Goal: Transaction & Acquisition: Purchase product/service

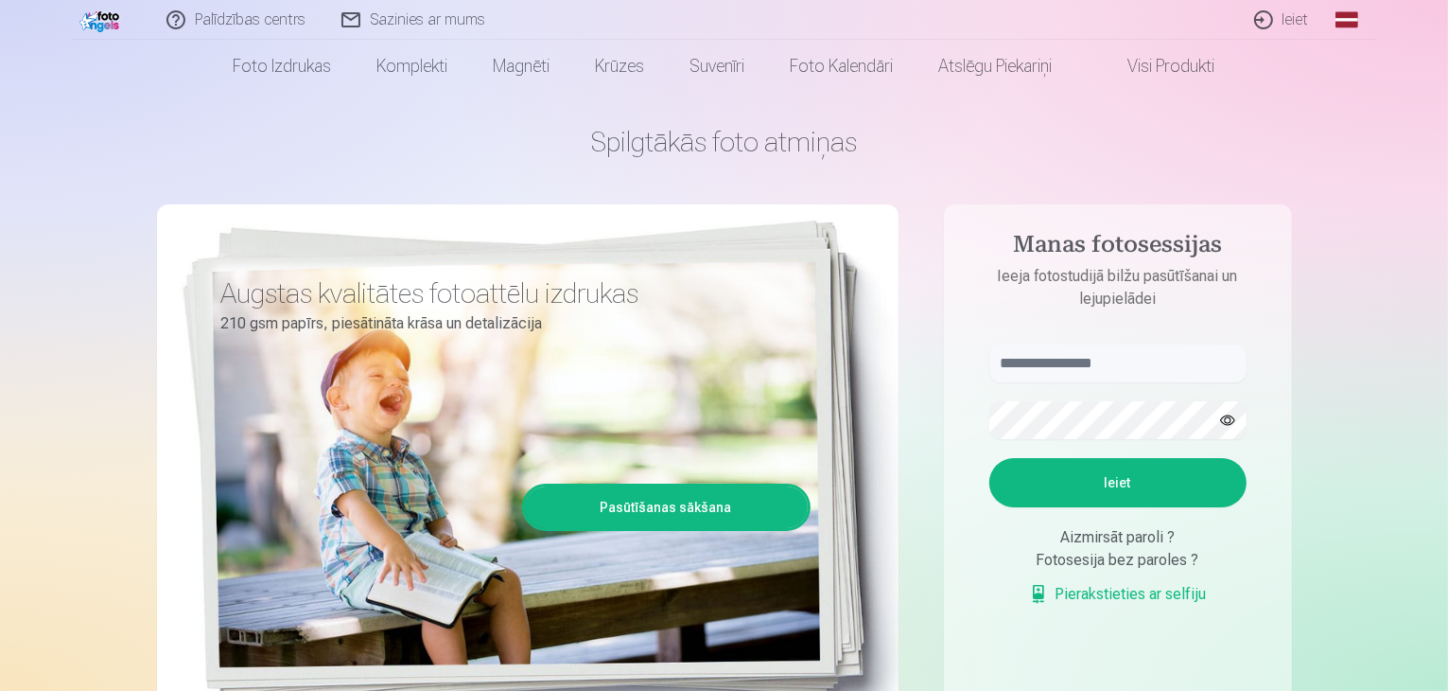
scroll to position [95, 0]
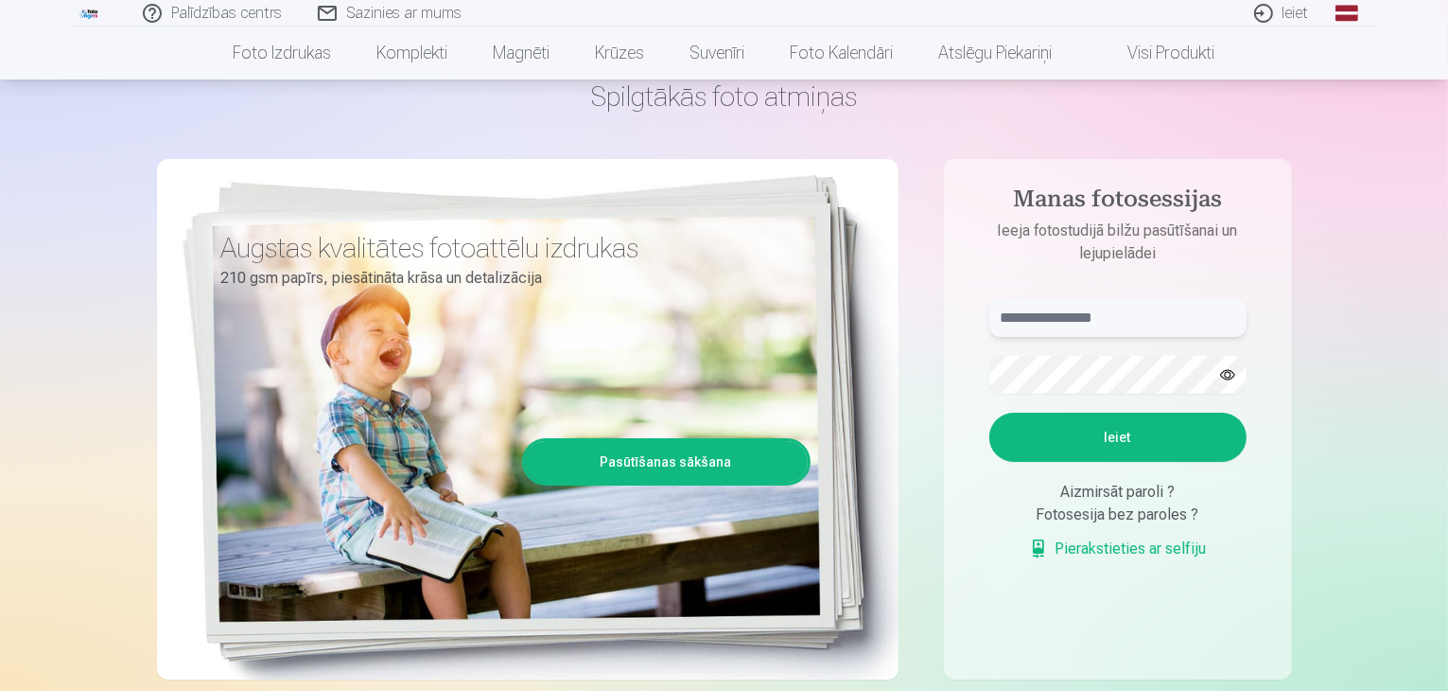
click at [1037, 315] on input "text" at bounding box center [1117, 318] width 257 height 38
type input "**********"
click at [989, 412] on button "Ieiet" at bounding box center [1117, 436] width 257 height 49
click at [1222, 377] on button "button" at bounding box center [1228, 375] width 36 height 36
click at [989, 412] on button "Ieiet" at bounding box center [1117, 436] width 257 height 49
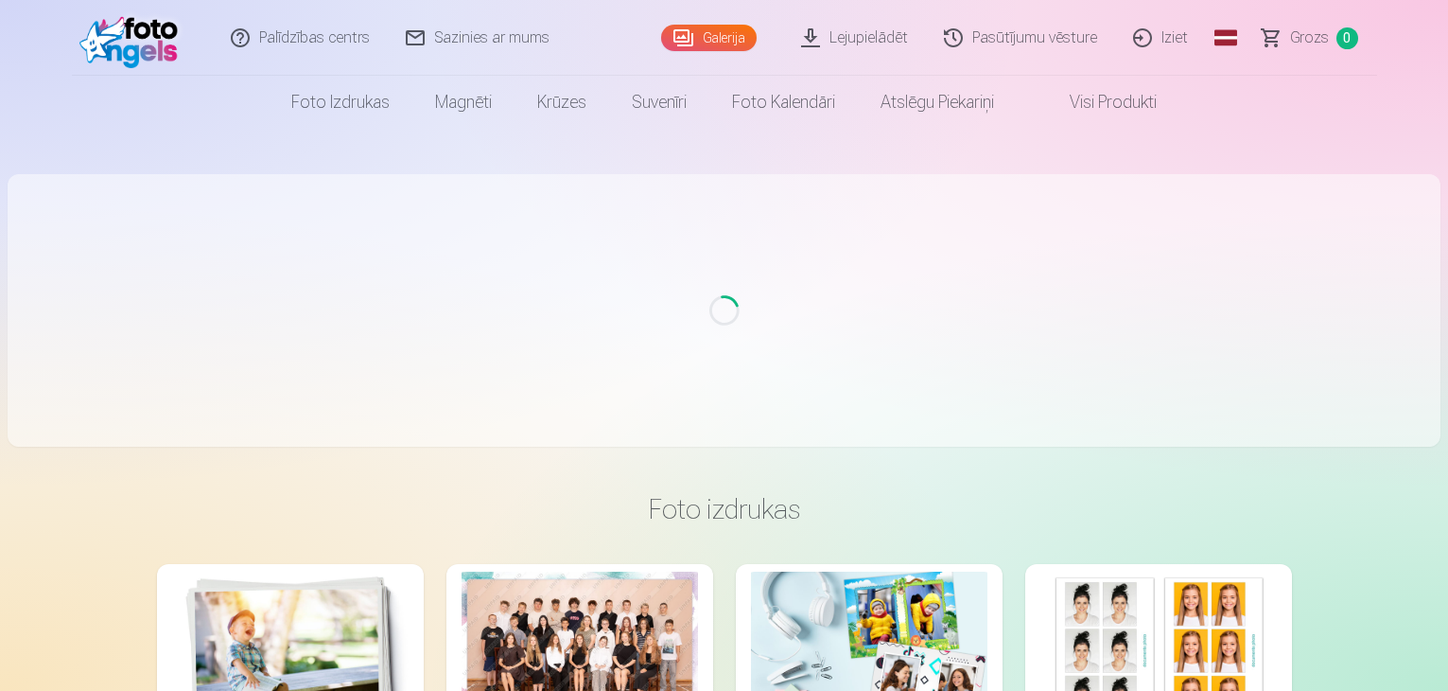
scroll to position [95, 0]
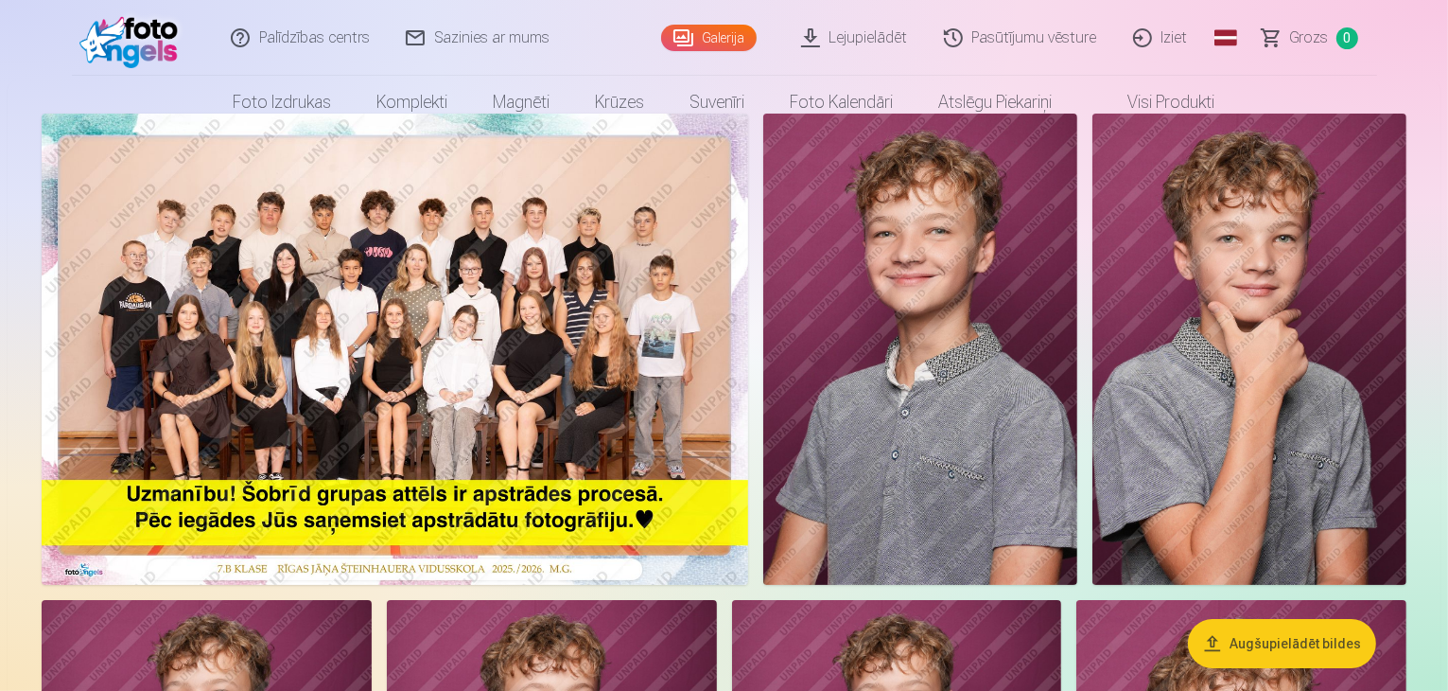
click at [358, 358] on img at bounding box center [395, 349] width 707 height 471
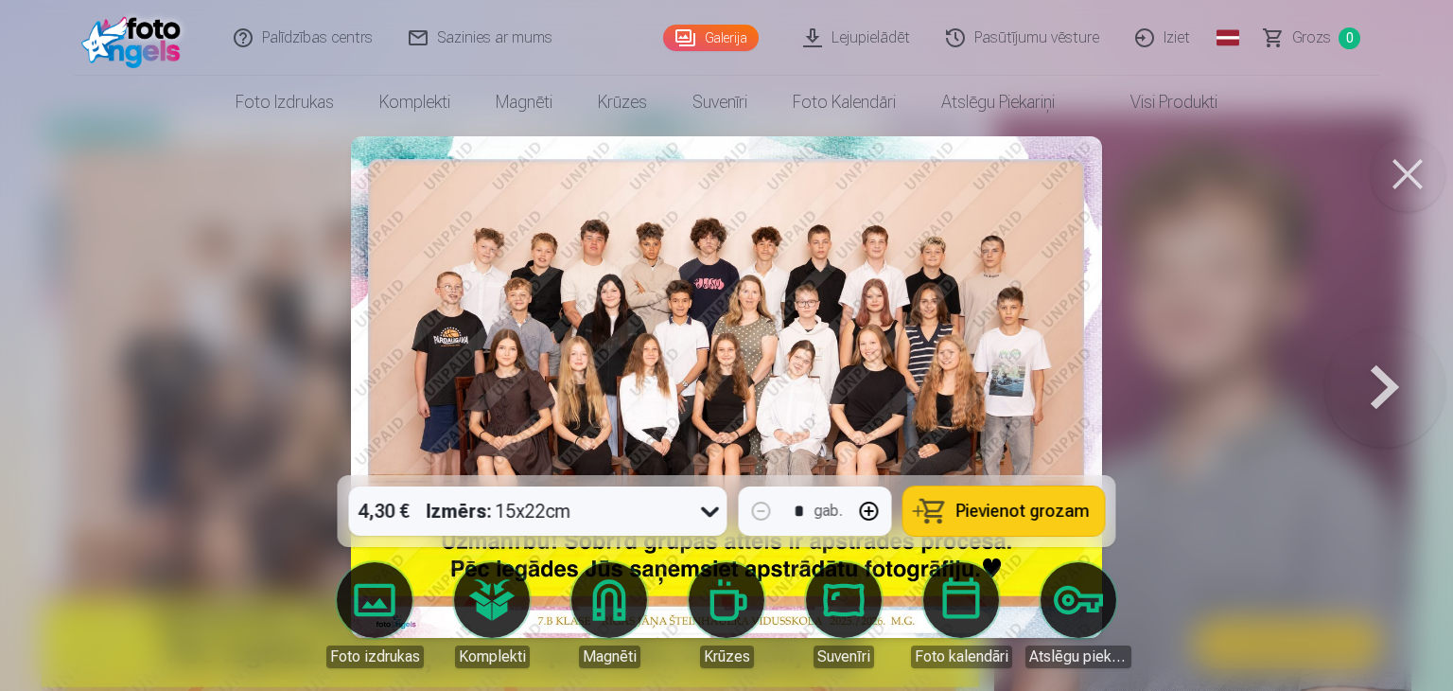
click at [1384, 388] on button at bounding box center [1384, 387] width 121 height 138
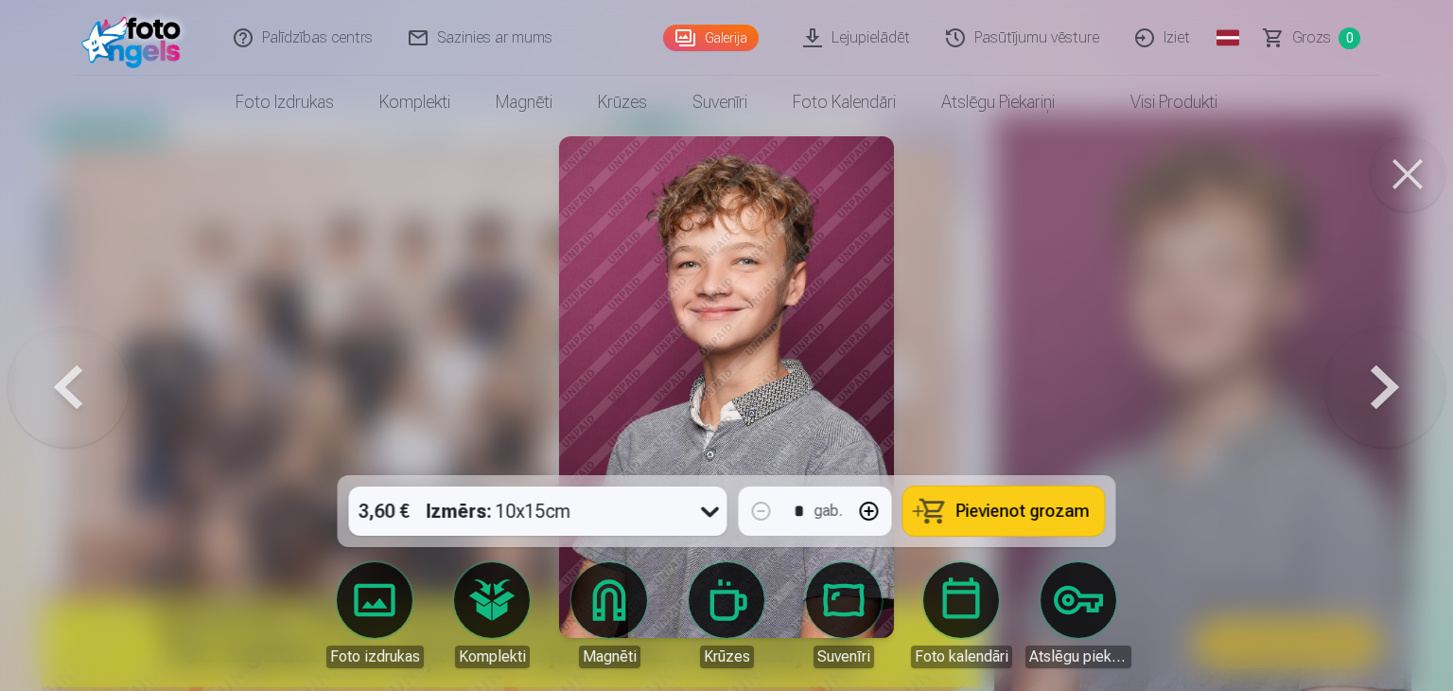
click at [1386, 395] on button at bounding box center [1384, 387] width 121 height 138
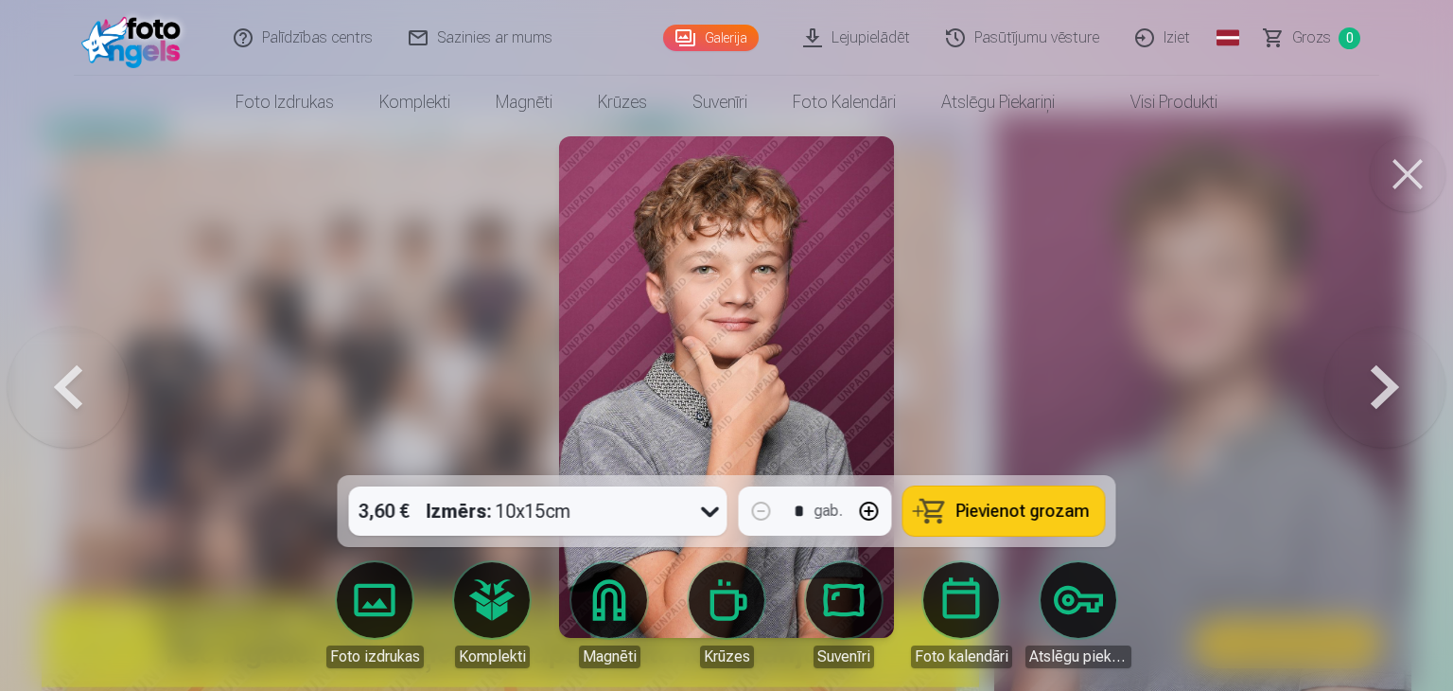
click at [1386, 395] on button at bounding box center [1384, 387] width 121 height 138
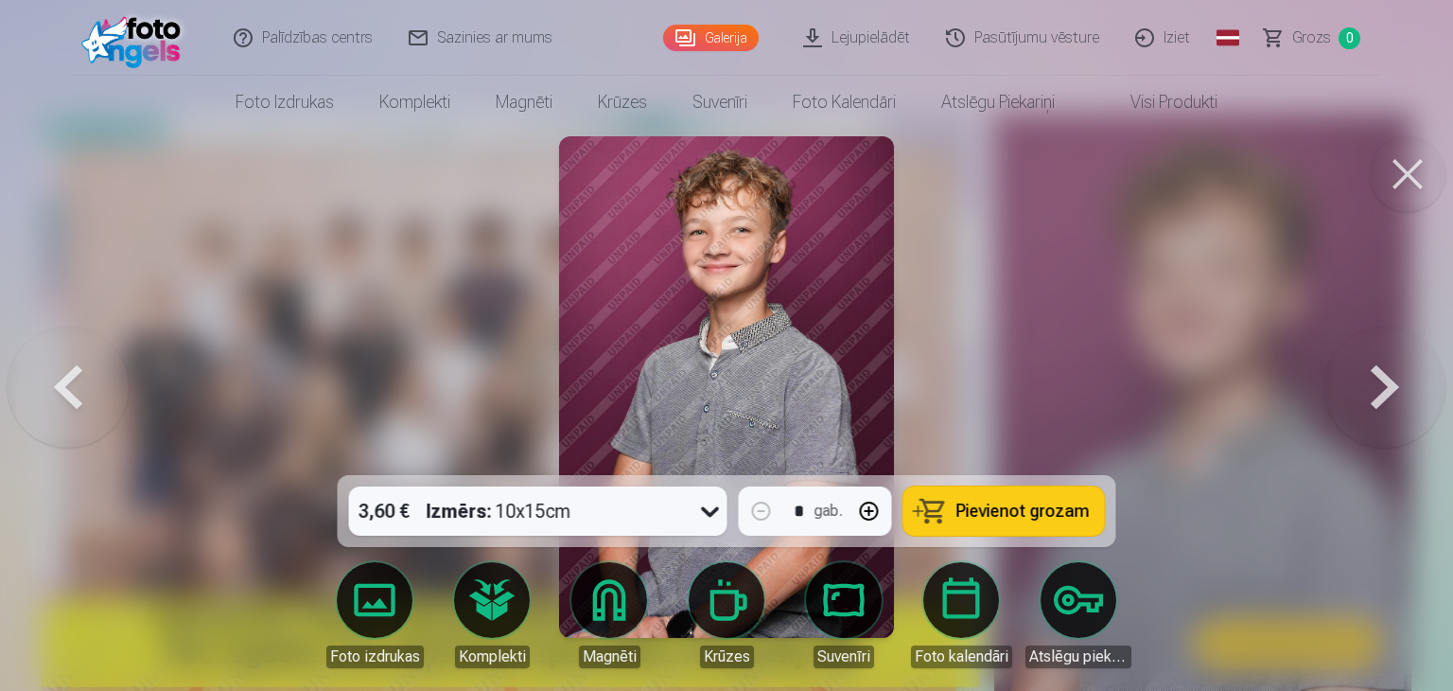
click at [1386, 395] on button at bounding box center [1384, 387] width 121 height 138
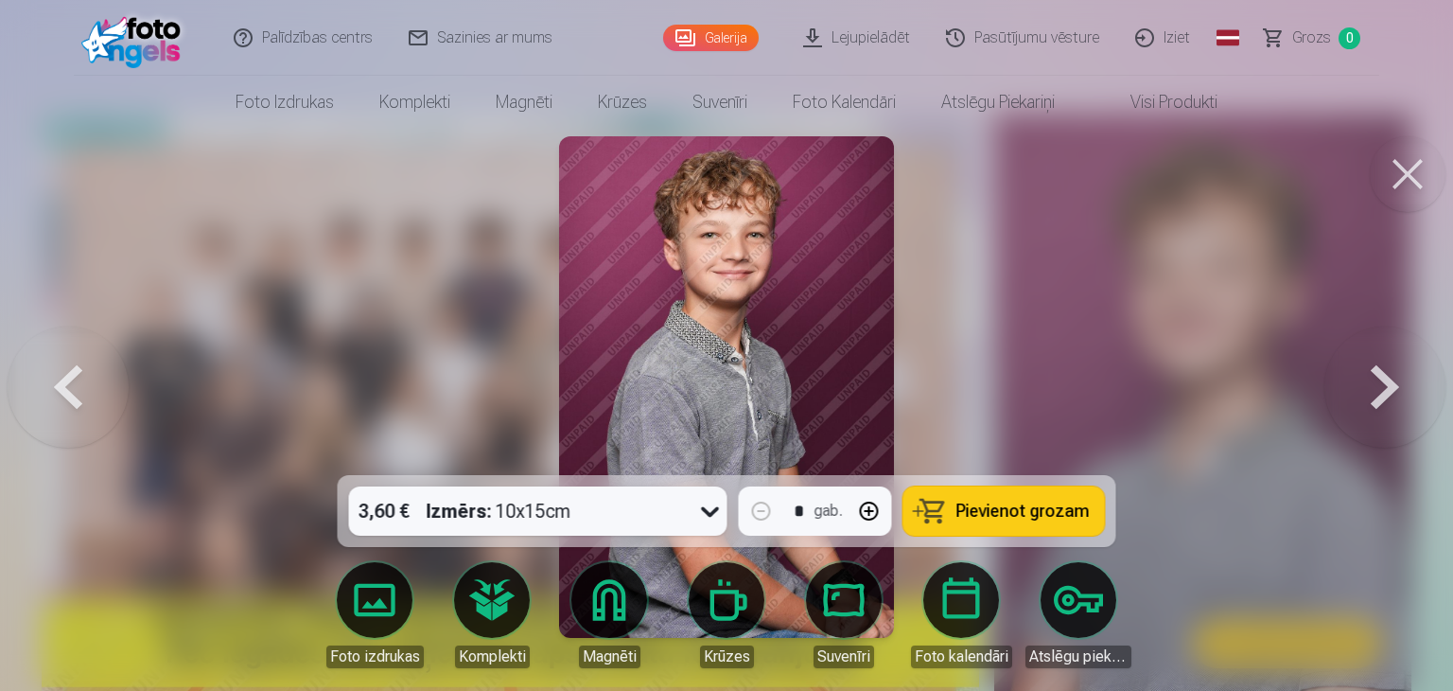
click at [1386, 395] on button at bounding box center [1384, 387] width 121 height 138
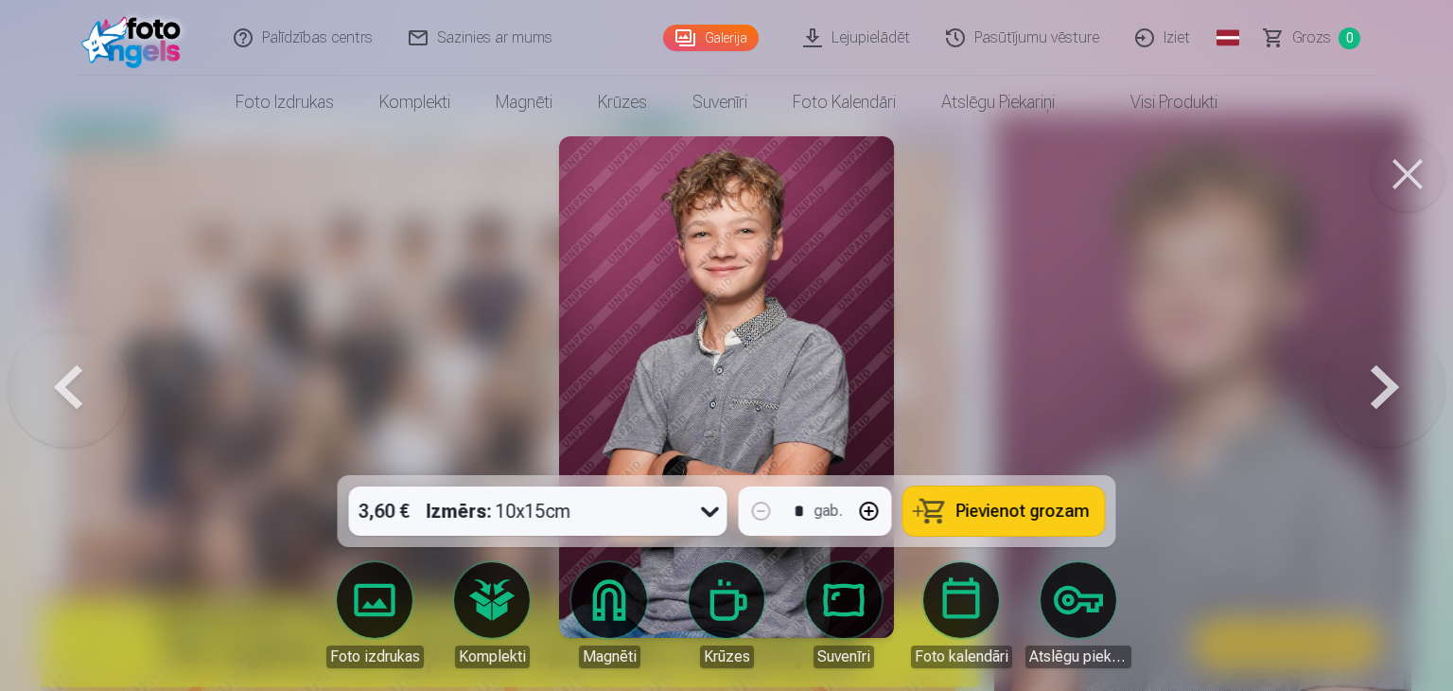
click at [1380, 402] on button at bounding box center [1384, 387] width 121 height 138
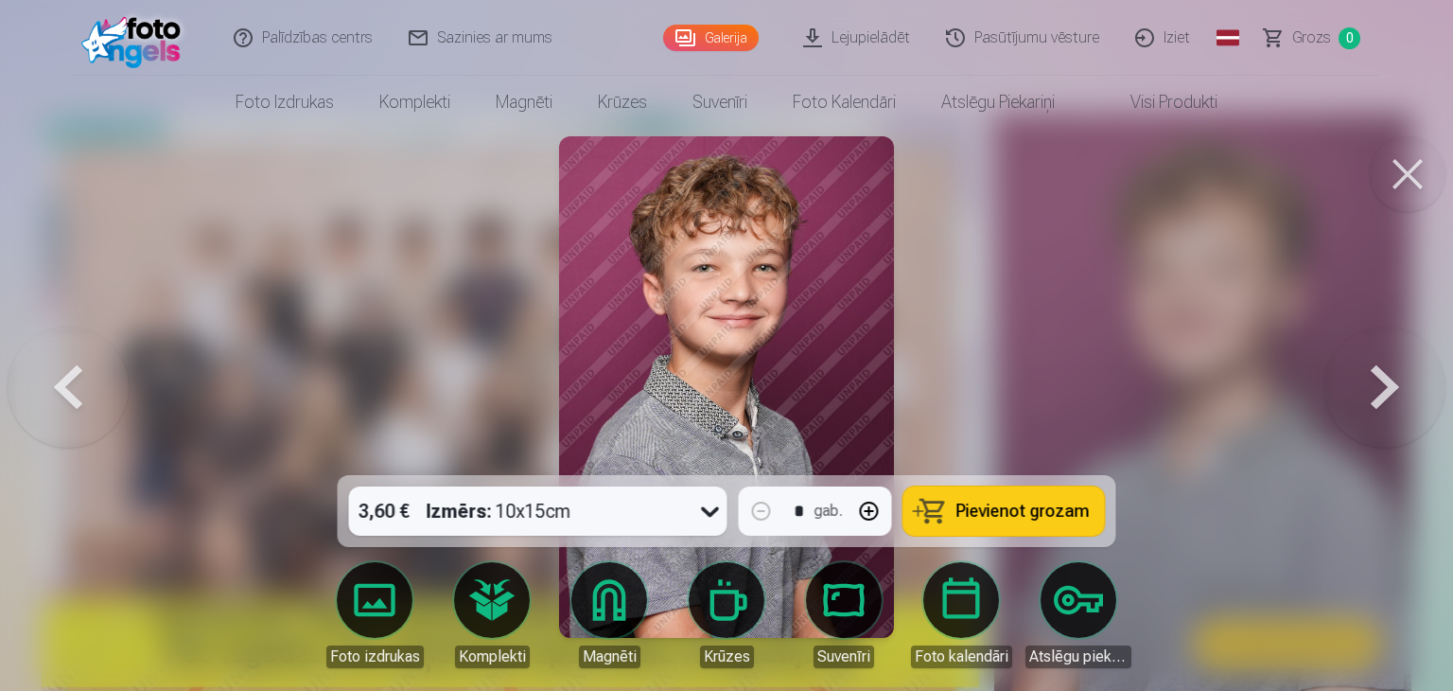
click at [1071, 326] on div at bounding box center [726, 345] width 1453 height 691
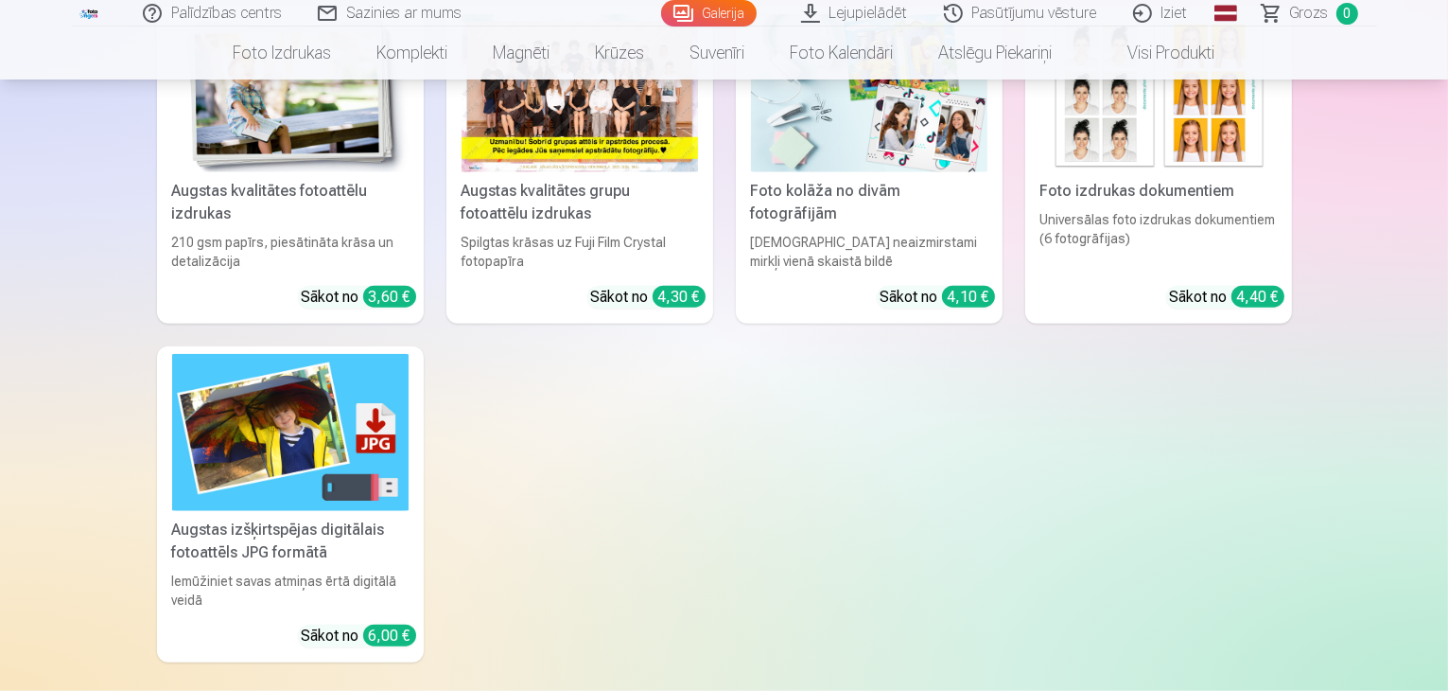
scroll to position [2081, 0]
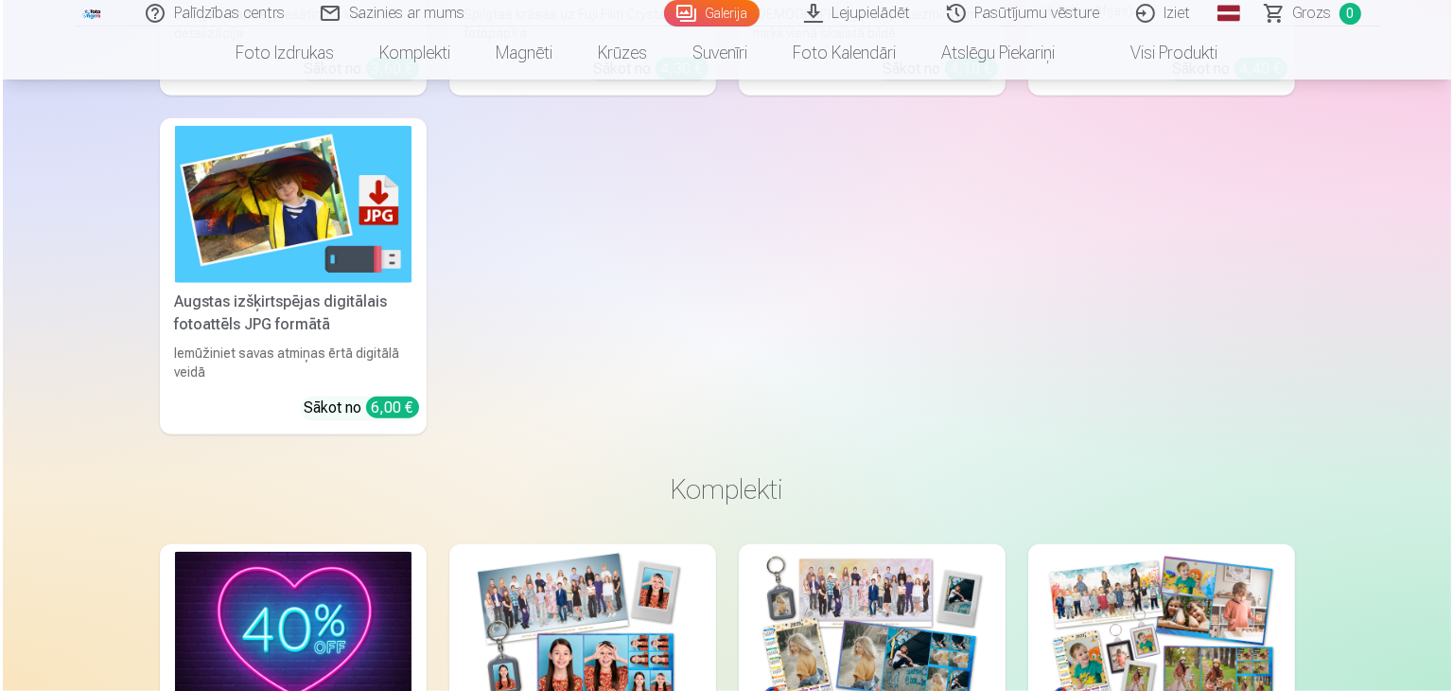
scroll to position [2085, 0]
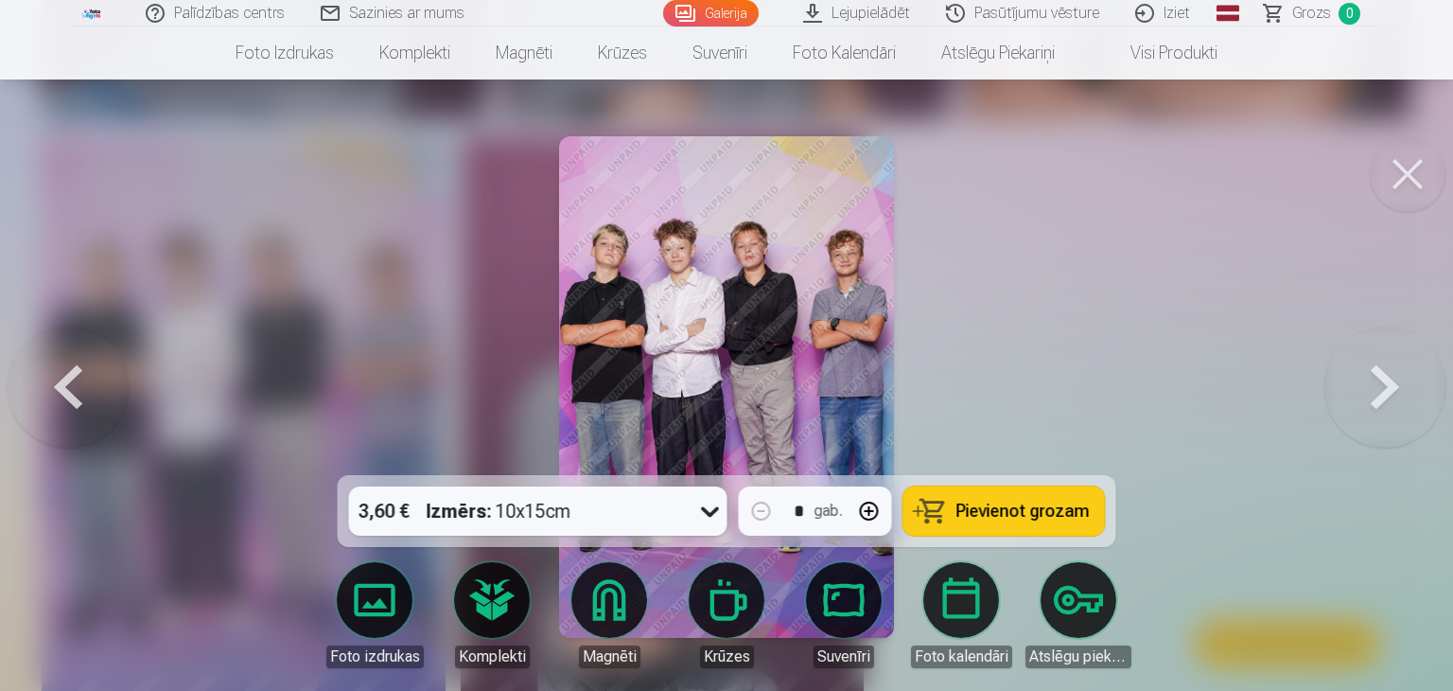
click at [1404, 186] on button at bounding box center [1408, 174] width 76 height 76
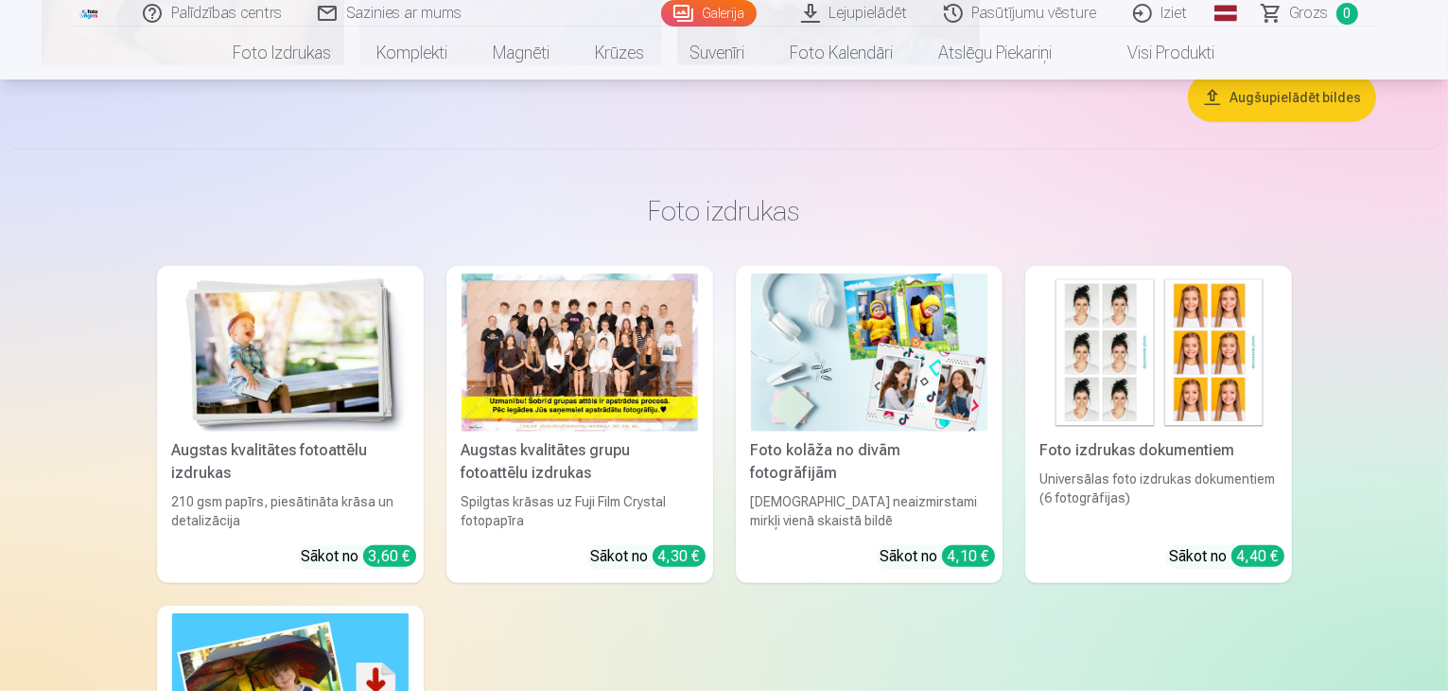
scroll to position [1419, 0]
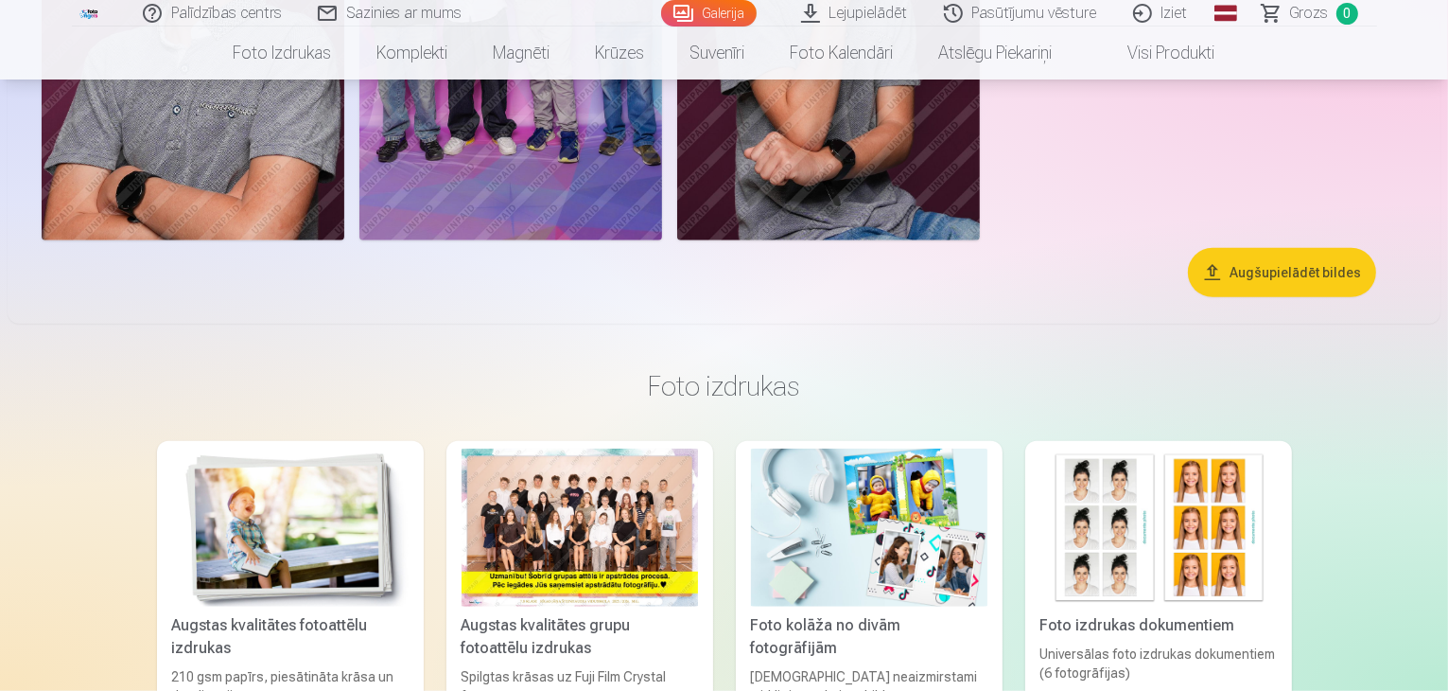
click at [344, 240] on img at bounding box center [193, 13] width 303 height 454
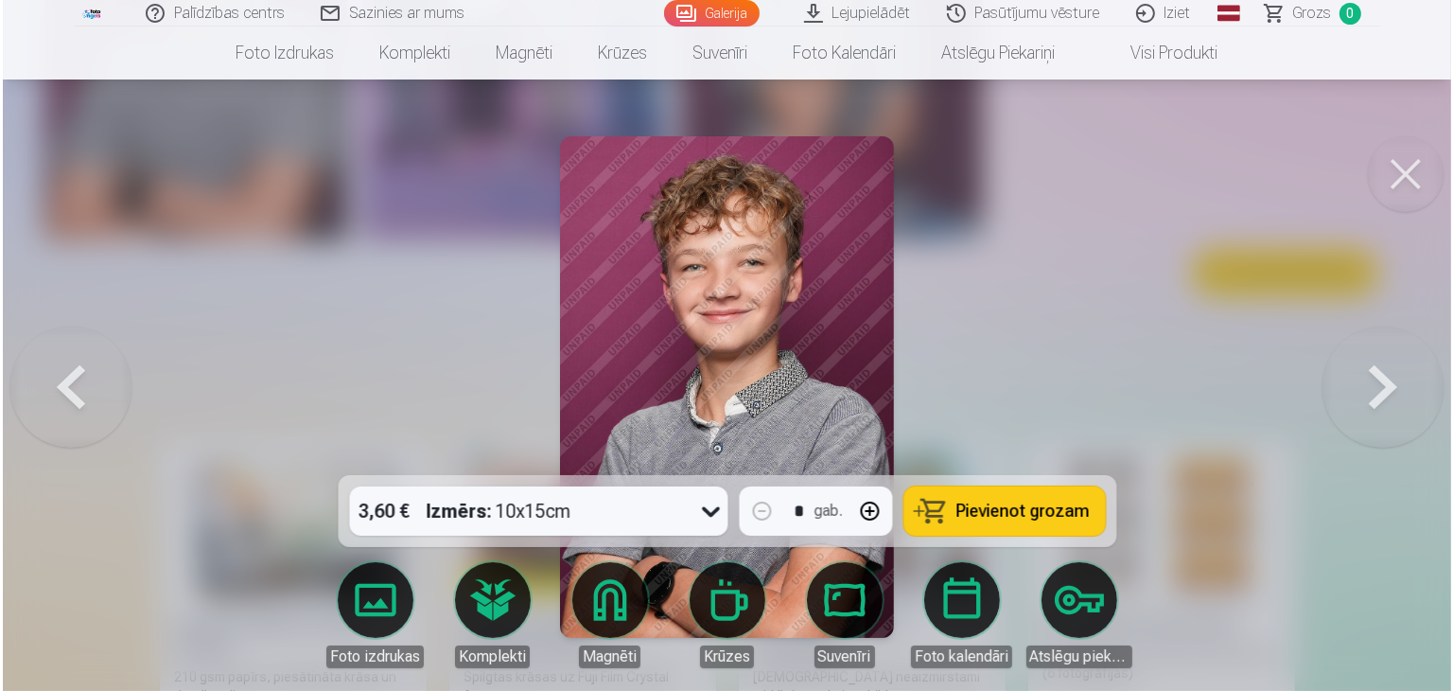
scroll to position [1421, 0]
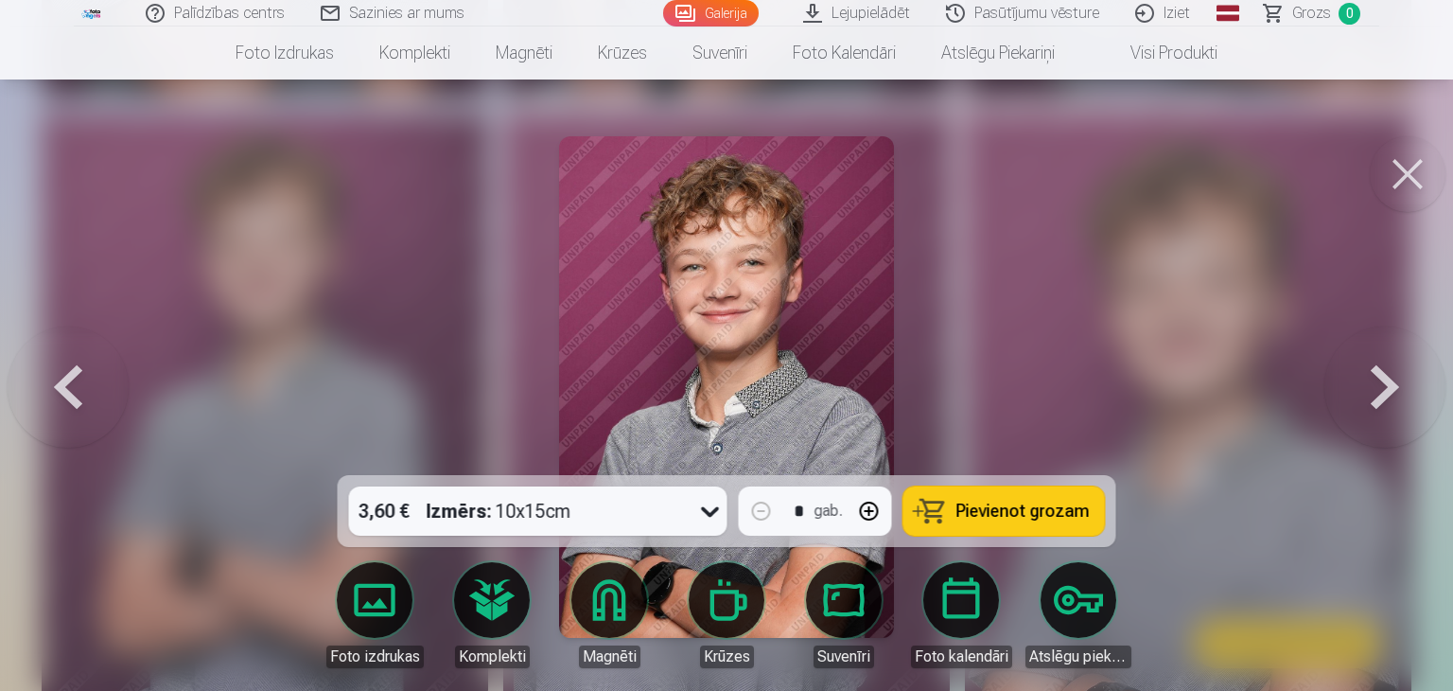
click at [866, 508] on button "button" at bounding box center [869, 510] width 45 height 45
type input "*"
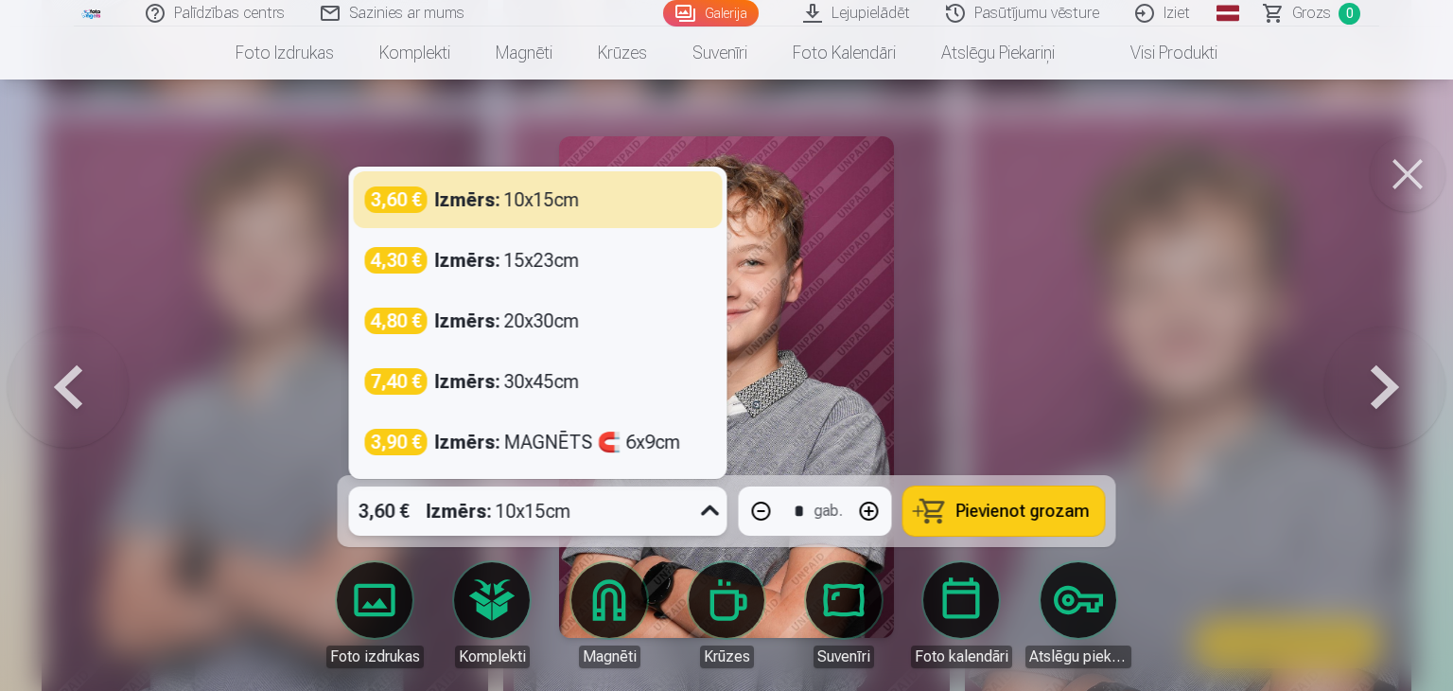
click at [707, 515] on icon at bounding box center [710, 511] width 30 height 30
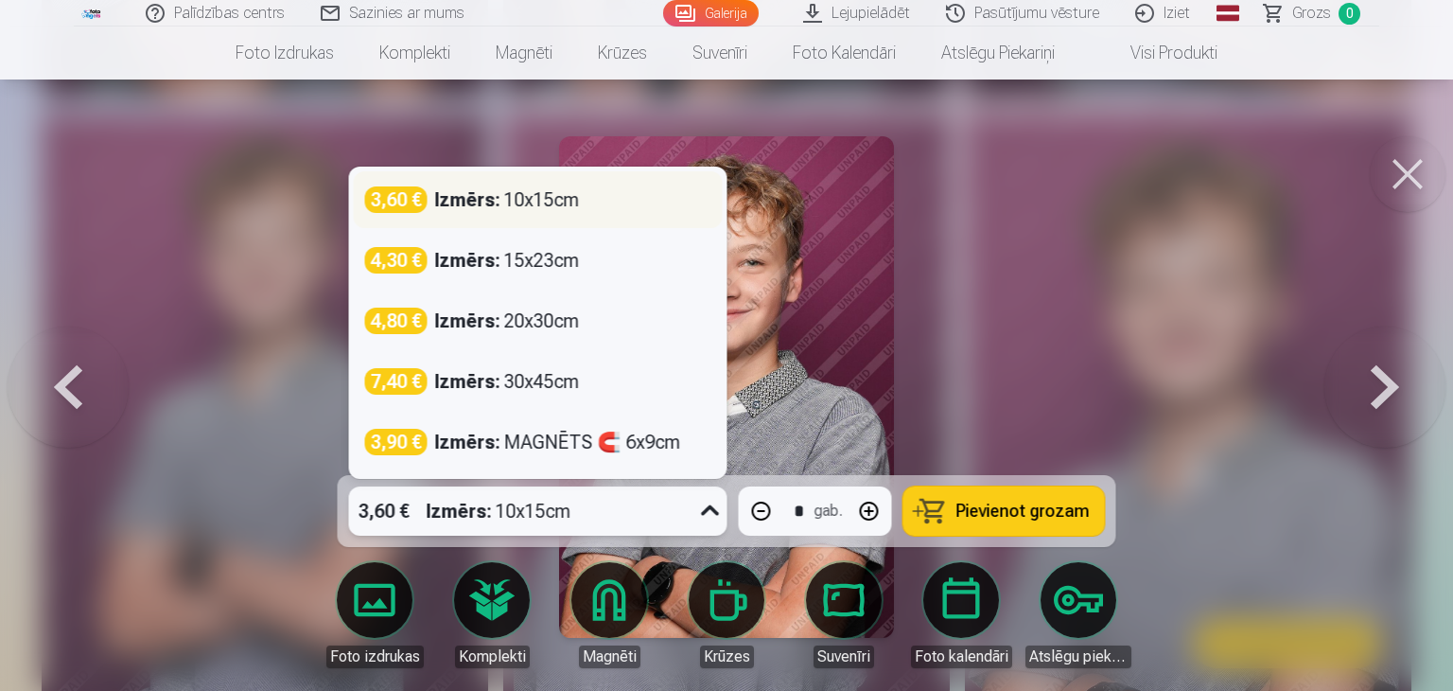
click at [577, 201] on div "Izmērs : 10x15cm" at bounding box center [507, 199] width 145 height 26
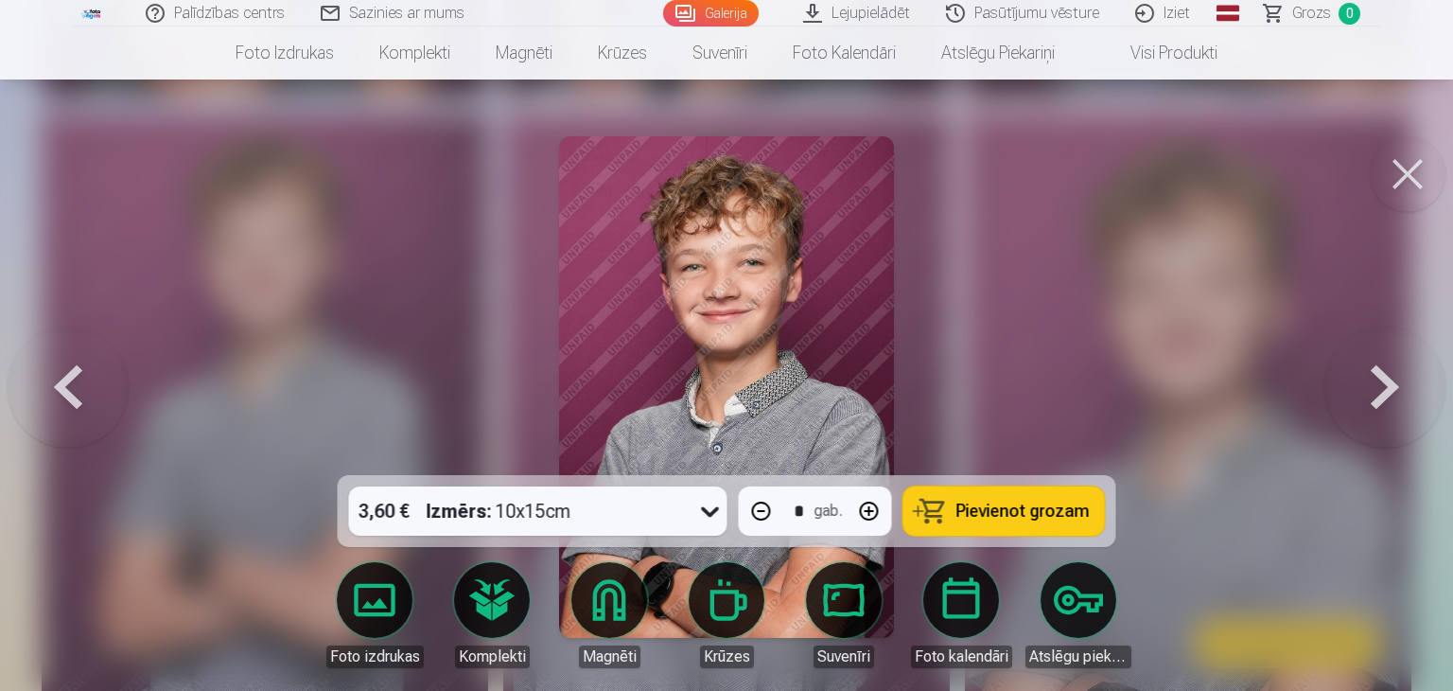
click at [840, 382] on img at bounding box center [726, 386] width 334 height 501
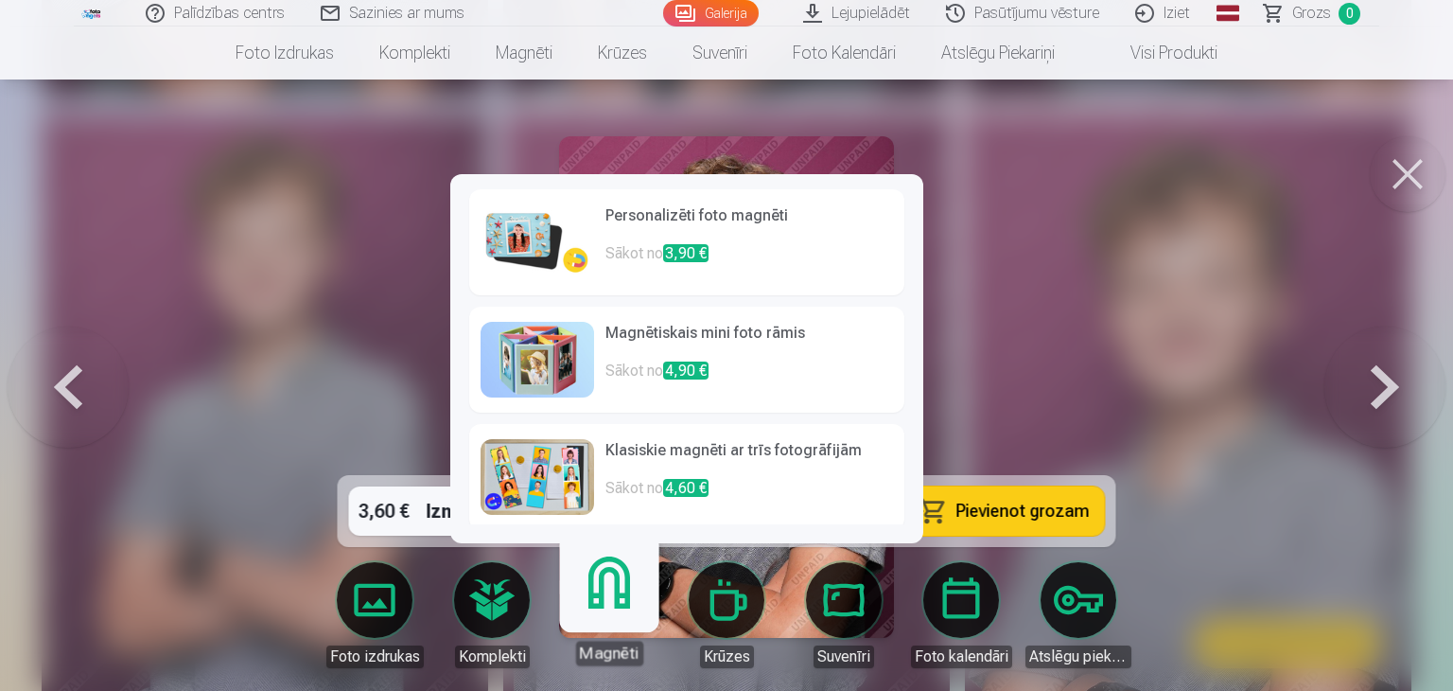
click at [745, 248] on p "Sākot no 3,90 €" at bounding box center [749, 261] width 288 height 38
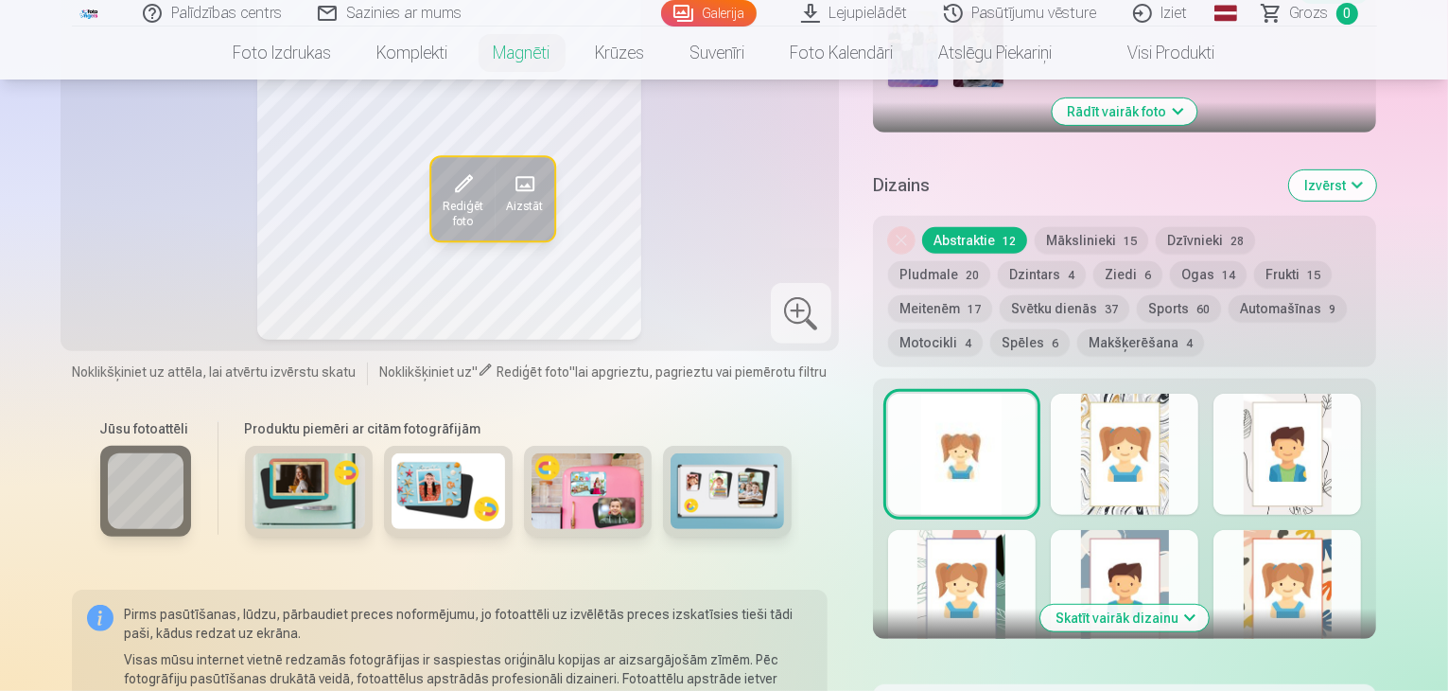
scroll to position [662, 0]
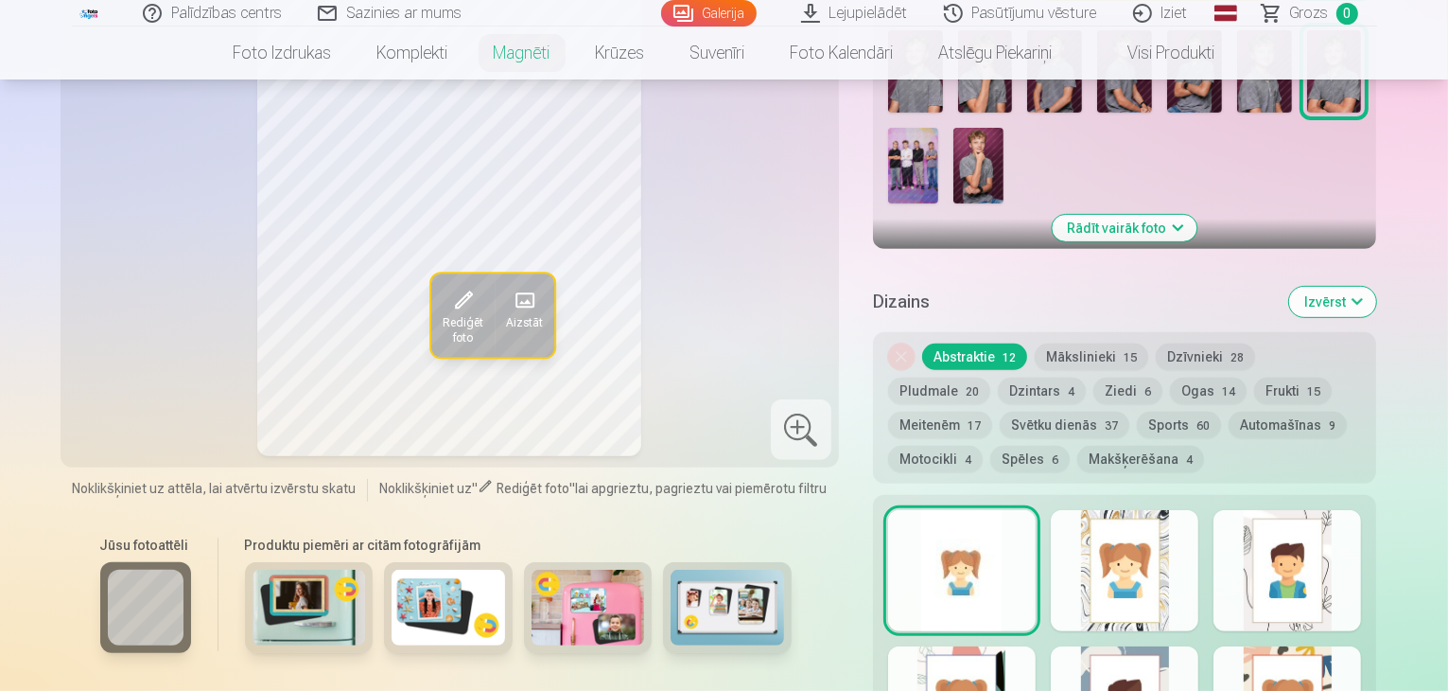
click at [998, 377] on button "Dzintars 4" at bounding box center [1042, 390] width 88 height 26
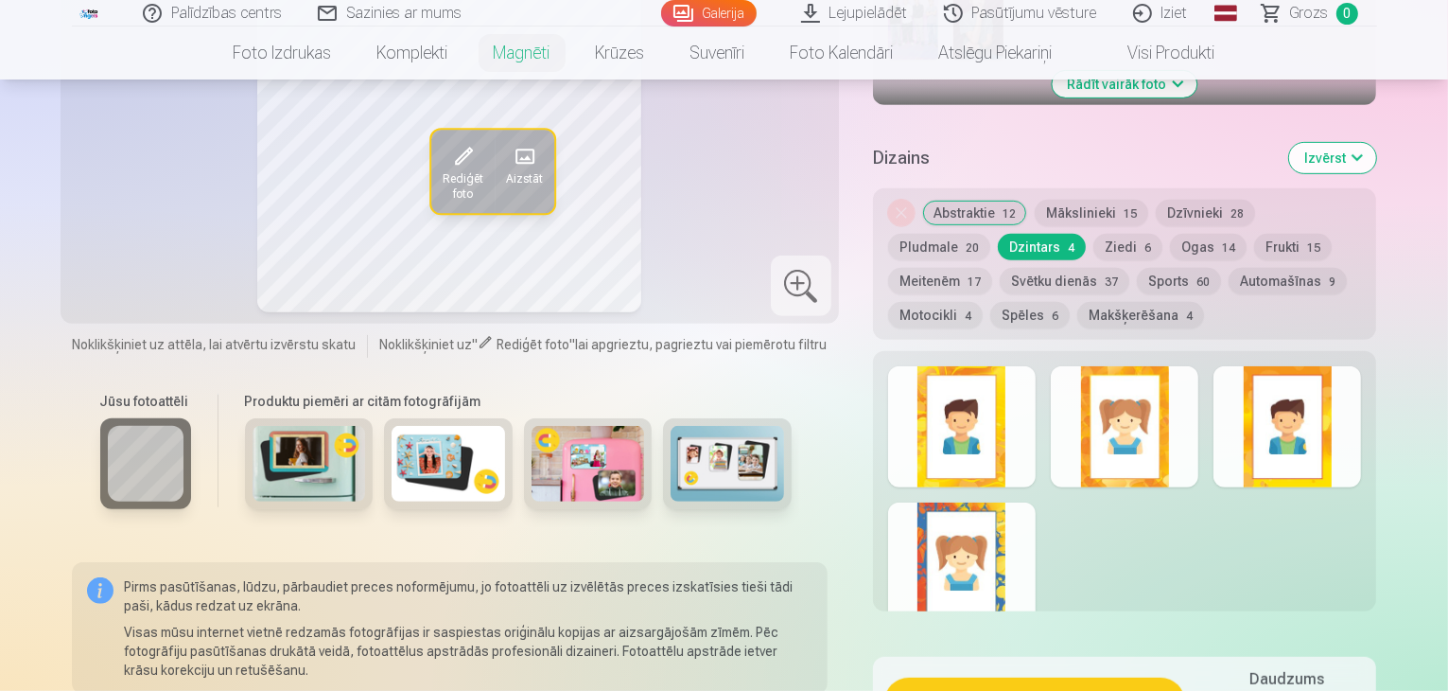
scroll to position [568, 0]
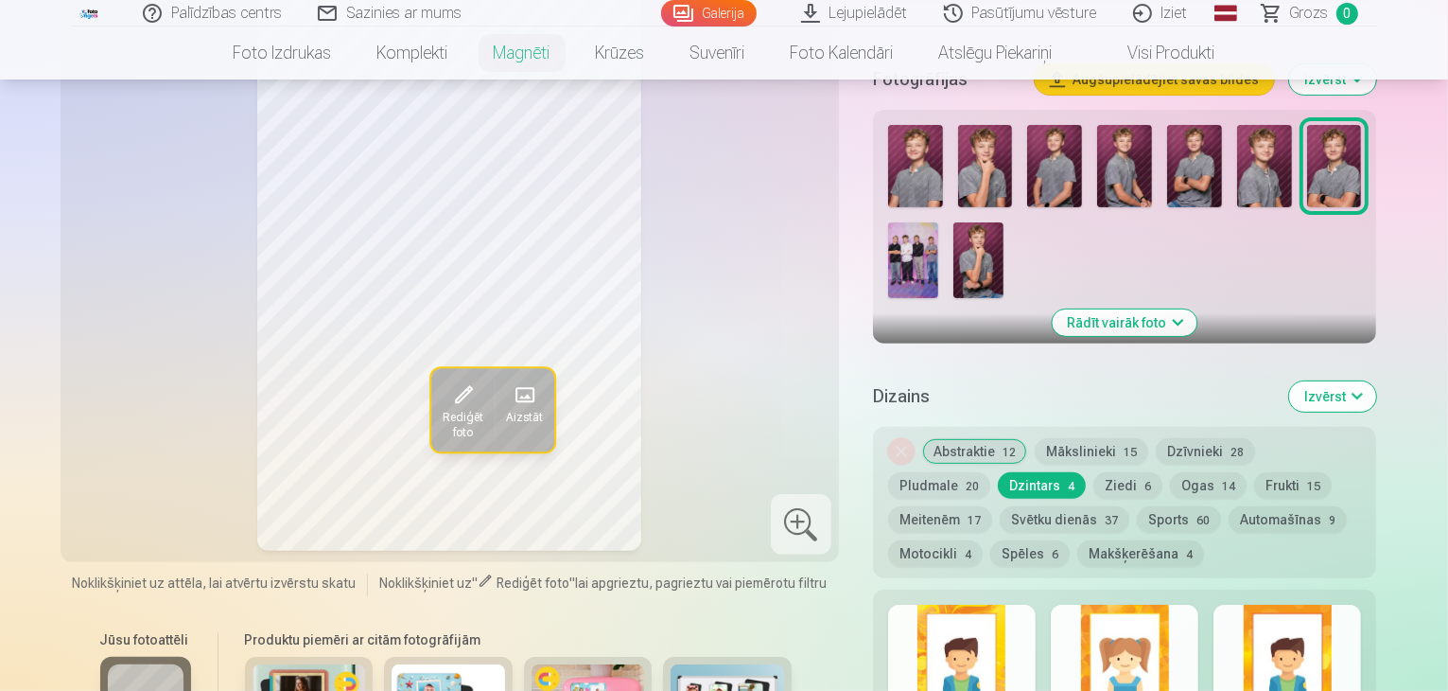
click at [1254, 472] on button "Frukti 15" at bounding box center [1293, 485] width 78 height 26
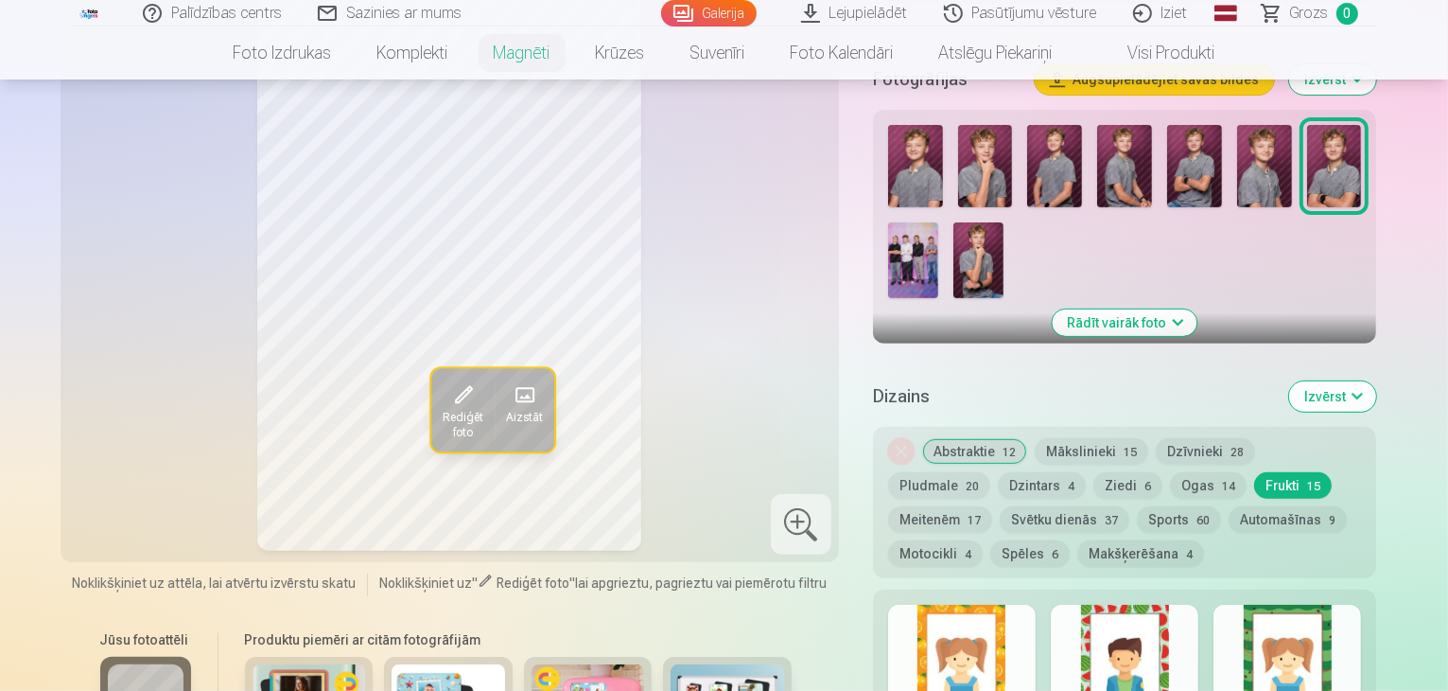
click at [983, 540] on button "Motocikli 4" at bounding box center [935, 553] width 95 height 26
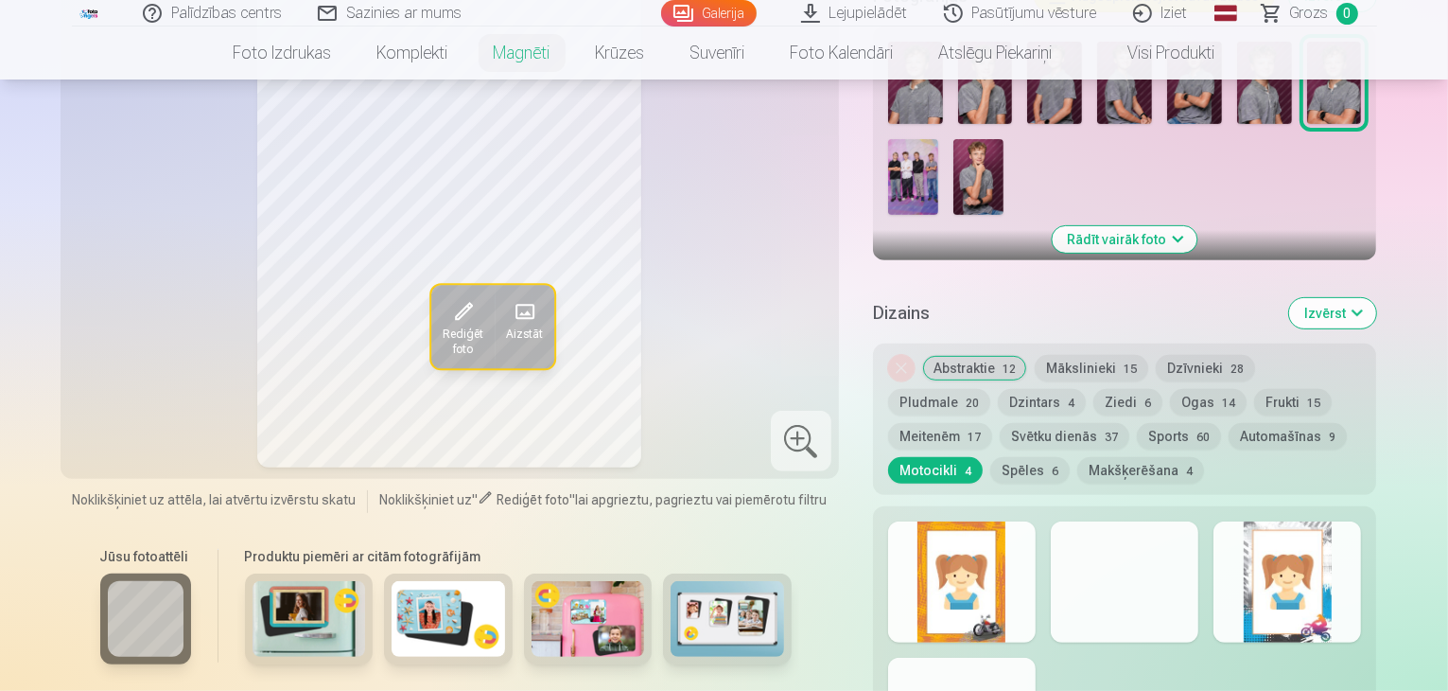
scroll to position [473, 0]
